Goal: Find specific page/section: Find specific page/section

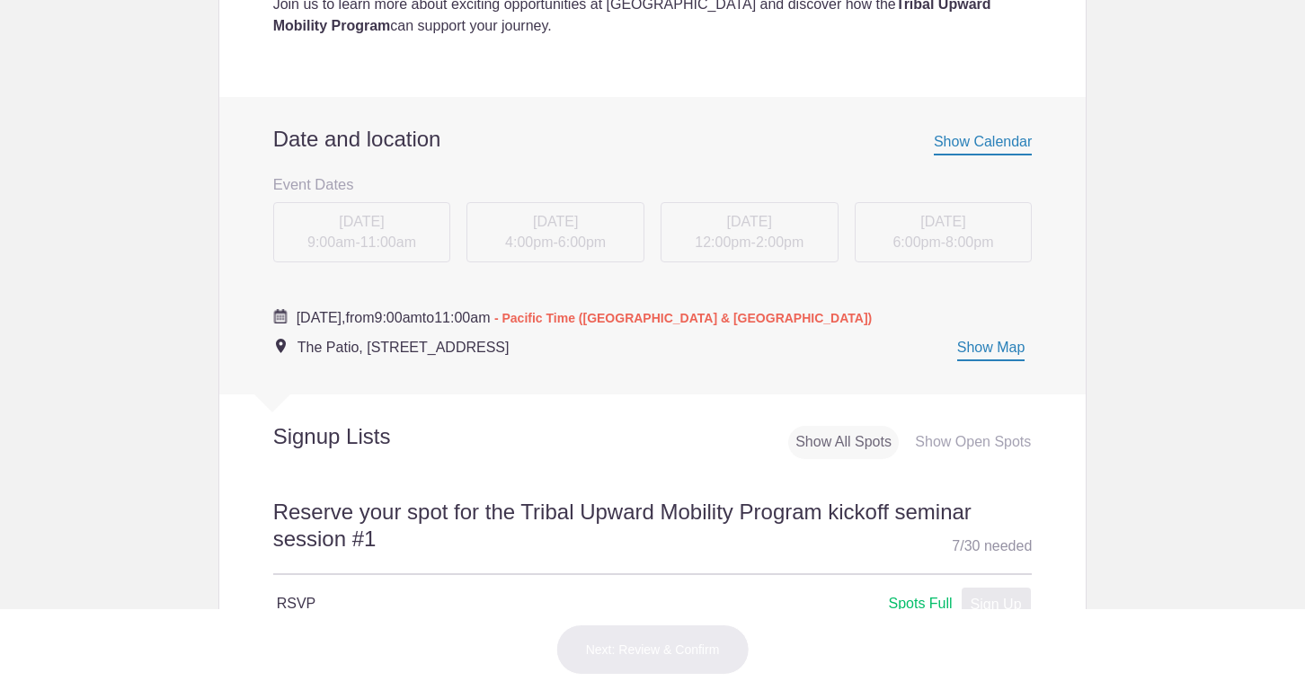
scroll to position [626, 0]
click at [945, 144] on span "Show Calendar" at bounding box center [983, 144] width 98 height 22
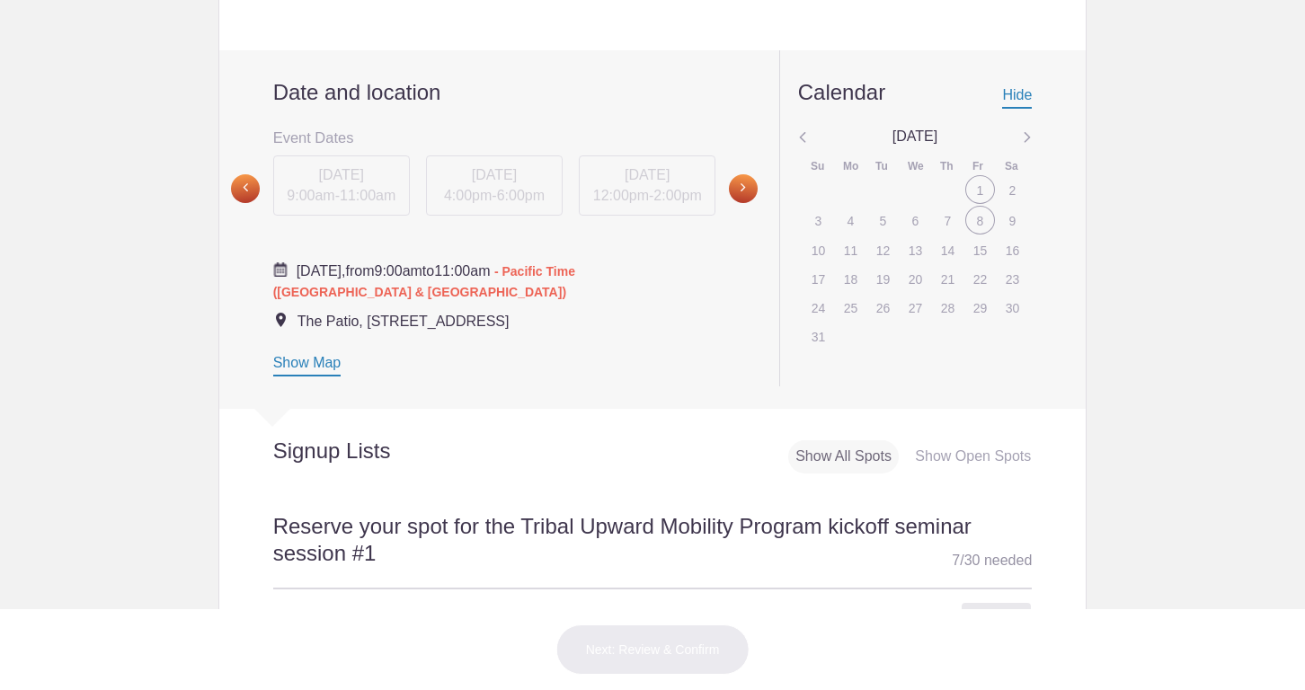
scroll to position [756, 0]
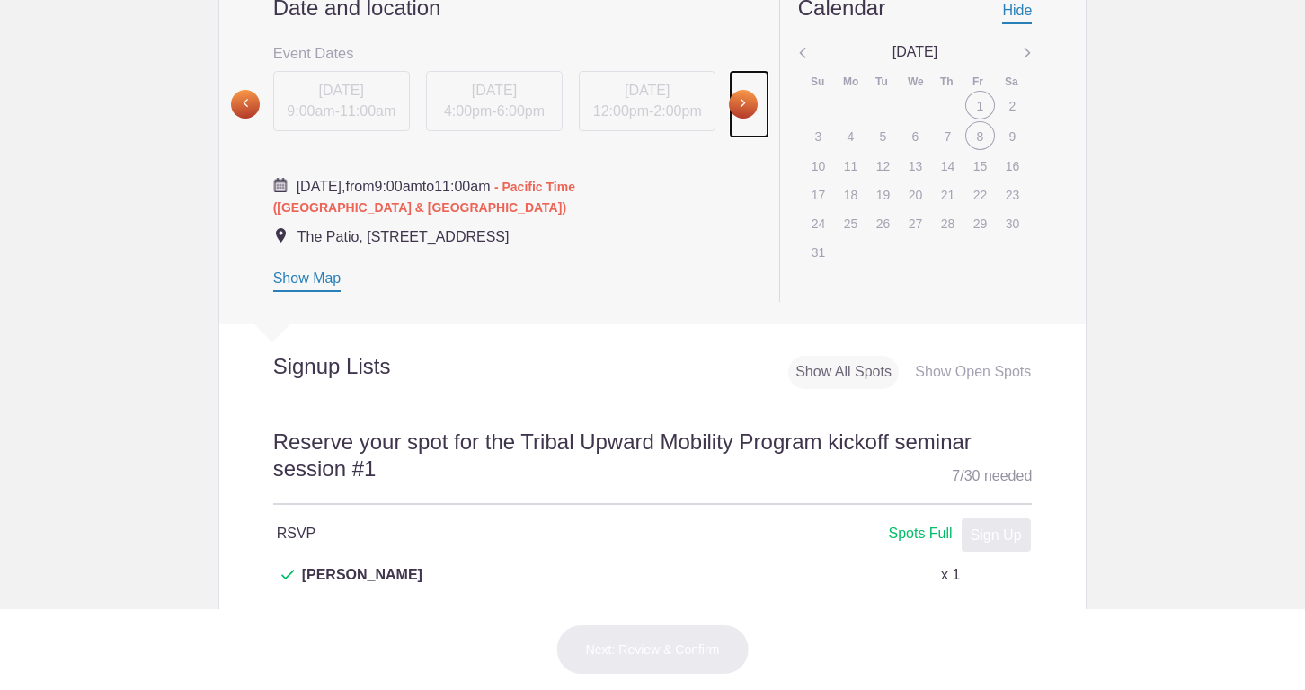
click at [733, 106] on span at bounding box center [743, 104] width 29 height 29
click at [733, 105] on span at bounding box center [743, 104] width 29 height 29
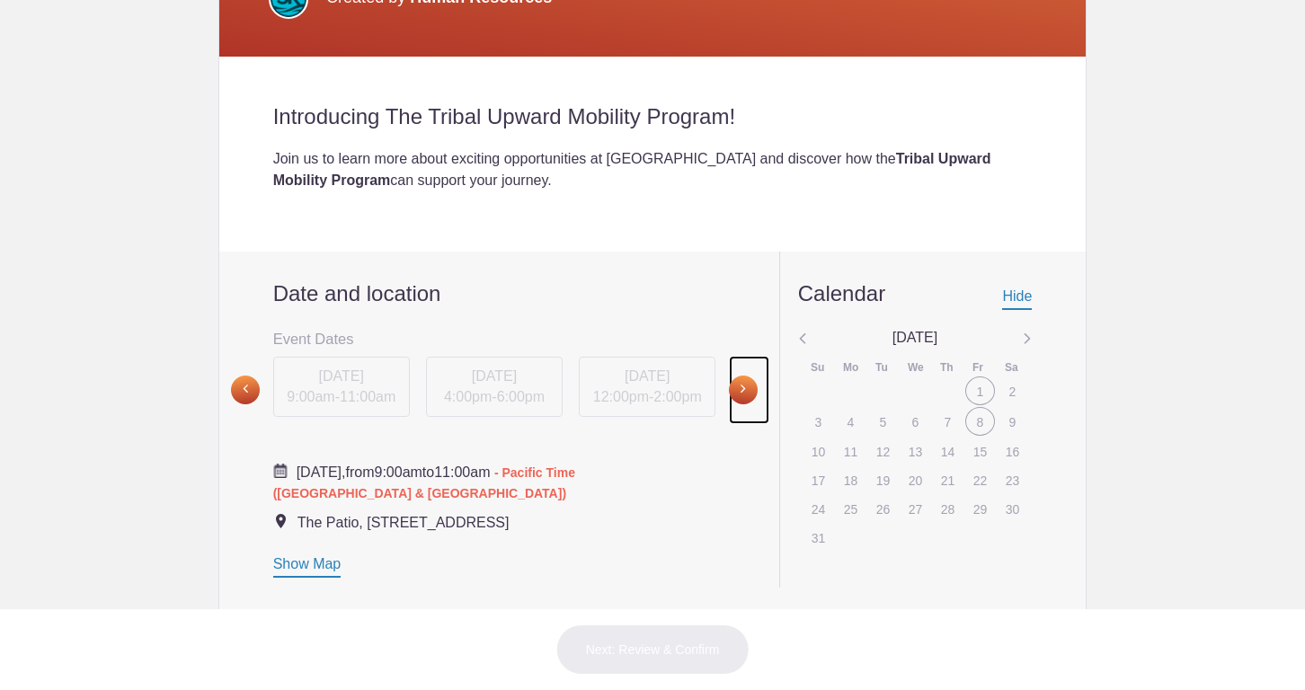
scroll to position [0, 0]
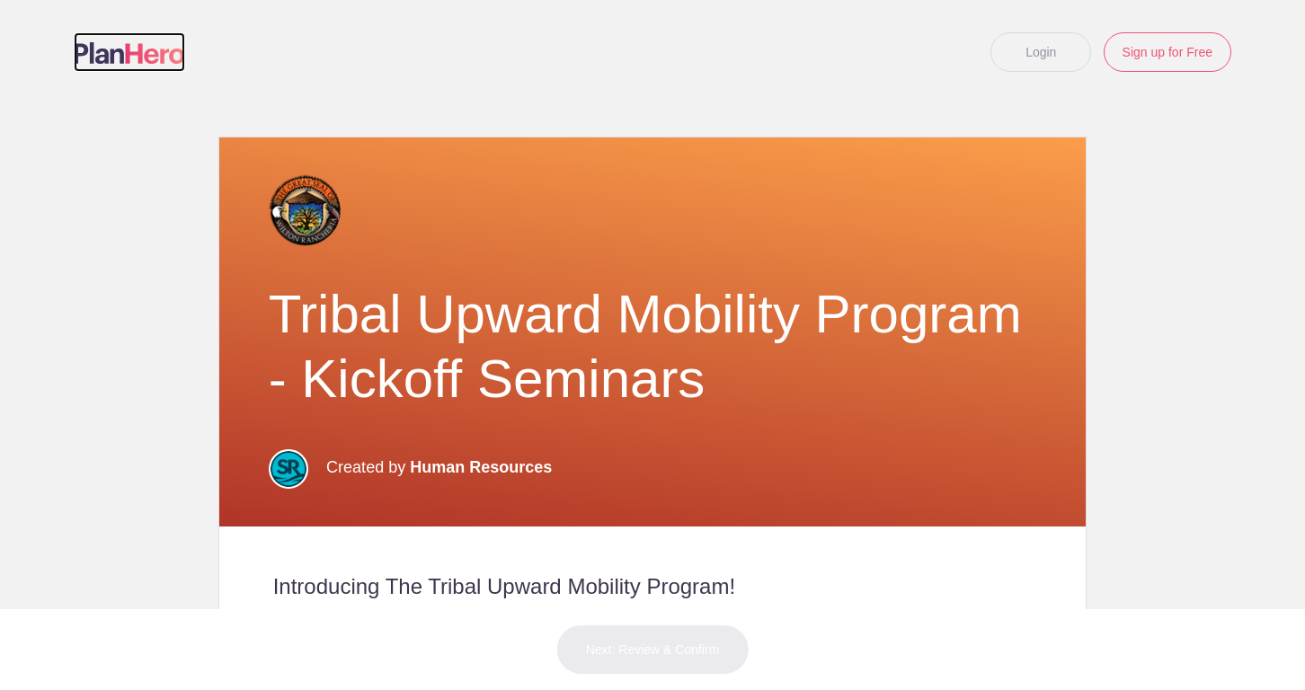
click at [122, 53] on img at bounding box center [129, 53] width 111 height 22
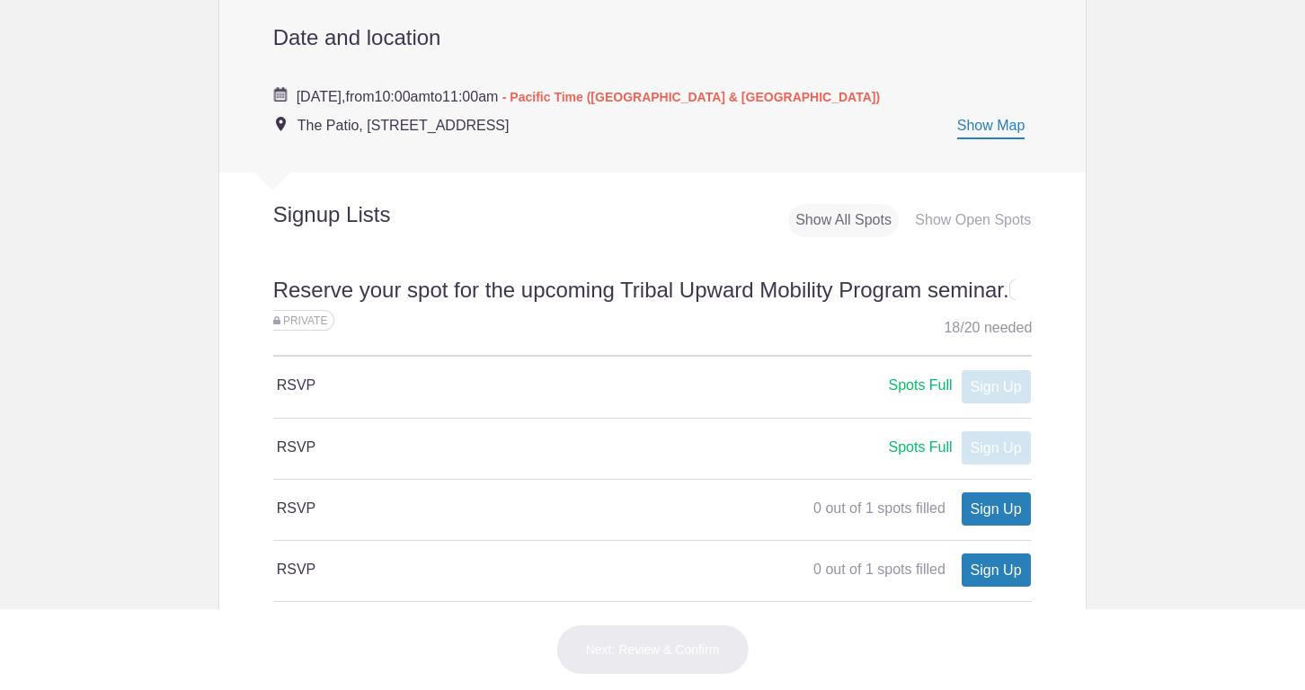
scroll to position [751, 0]
